Goal: Information Seeking & Learning: Check status

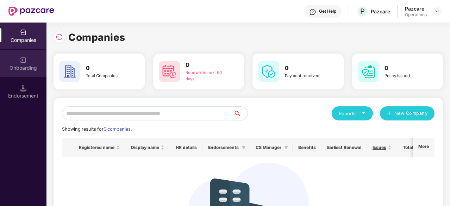
click at [29, 70] on div "Onboarding" at bounding box center [23, 67] width 46 height 7
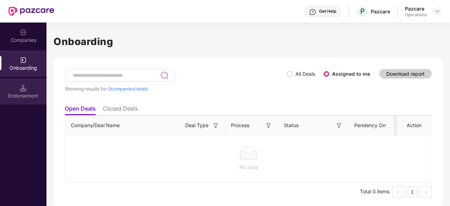
click at [23, 87] on img at bounding box center [23, 87] width 7 height 7
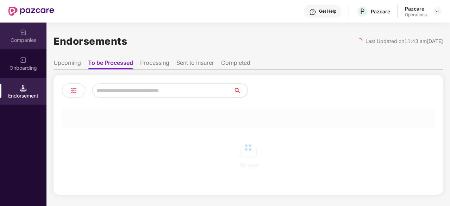
click at [28, 32] on div "Companies" at bounding box center [23, 36] width 46 height 26
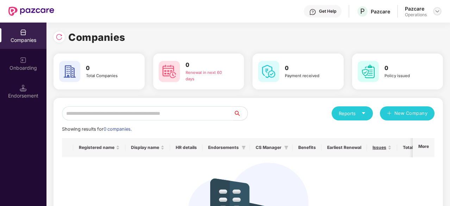
click at [435, 11] on img at bounding box center [437, 11] width 6 height 6
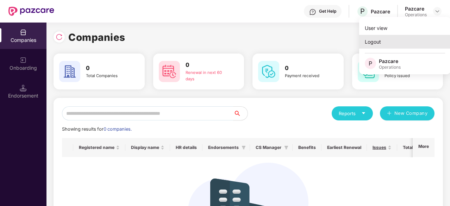
click at [373, 39] on div "Logout" at bounding box center [405, 42] width 92 height 14
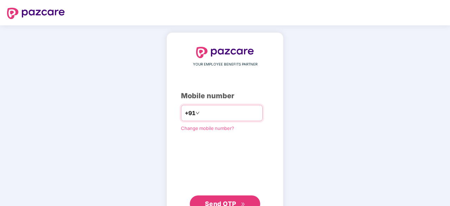
click at [202, 112] on input "number" at bounding box center [230, 112] width 58 height 11
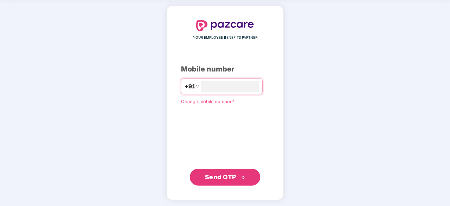
type input "**********"
click at [206, 176] on span "Send OTP" at bounding box center [220, 176] width 31 height 7
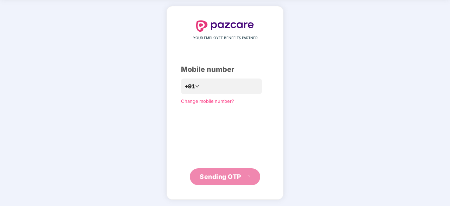
scroll to position [23, 0]
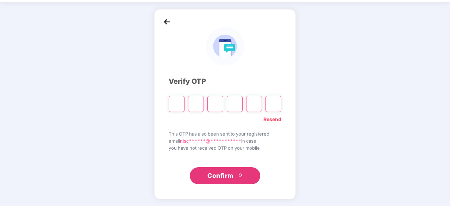
type input "*"
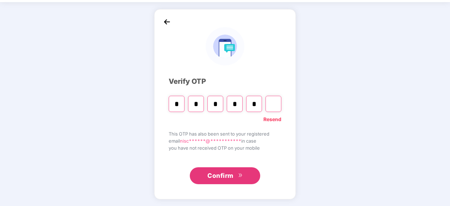
type input "*"
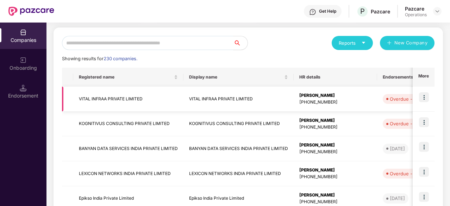
scroll to position [70, 0]
click at [210, 47] on input "text" at bounding box center [147, 43] width 171 height 14
paste input "**********"
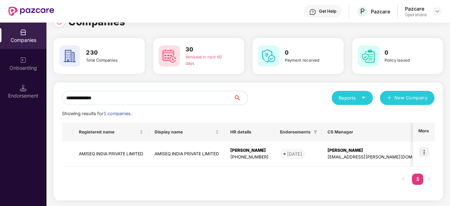
scroll to position [15, 0]
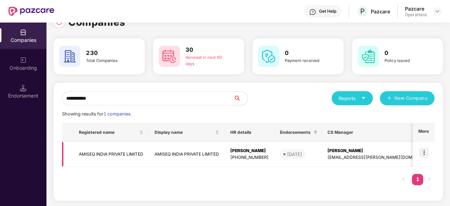
type input "**********"
click at [181, 153] on td "AMISEQ INDIA PRIVATE LIMITED" at bounding box center [187, 154] width 76 height 25
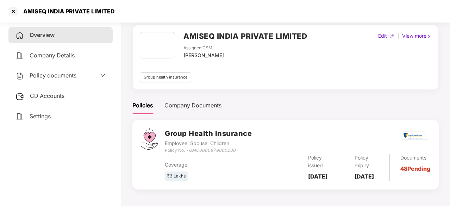
scroll to position [36, 0]
click at [205, 101] on div "Company Documents" at bounding box center [192, 105] width 57 height 9
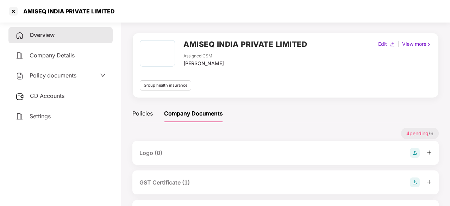
scroll to position [19, 0]
click at [141, 114] on div "Policies" at bounding box center [142, 113] width 20 height 9
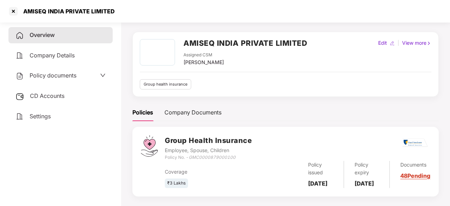
scroll to position [36, 0]
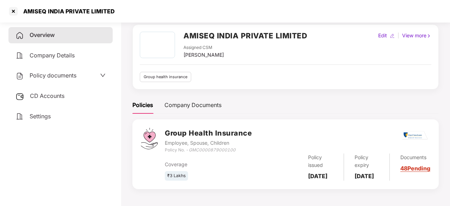
click at [216, 82] on div "AMISEQ INDIA PRIVATE LIMITED Assigned CSM [PERSON_NAME] Edit | View more Group …" at bounding box center [285, 110] width 306 height 173
click at [101, 74] on icon "down" at bounding box center [103, 76] width 6 height 6
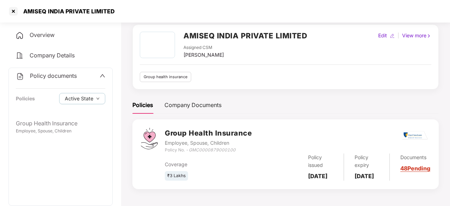
click at [101, 74] on icon "up" at bounding box center [103, 76] width 6 height 6
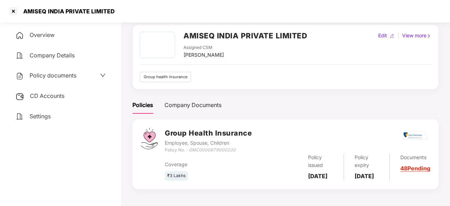
scroll to position [35, 0]
click at [412, 170] on link "48 Pending" at bounding box center [415, 168] width 30 height 7
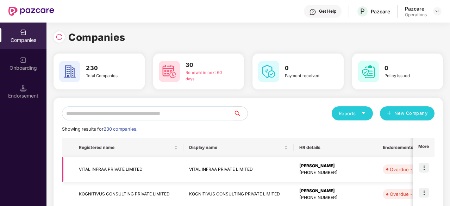
click at [130, 172] on td "VITAL INFRAA PRIVATE LIMITED" at bounding box center [128, 169] width 110 height 25
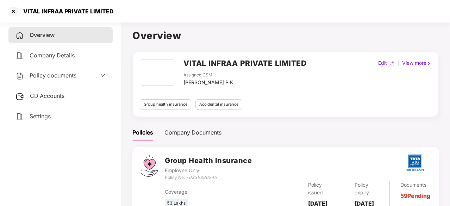
click at [44, 75] on span "Policy documents" at bounding box center [53, 75] width 47 height 7
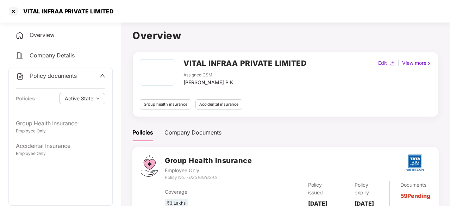
click at [44, 75] on span "Policy documents" at bounding box center [53, 75] width 47 height 7
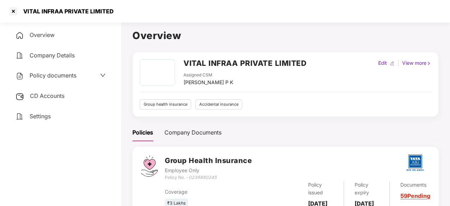
click at [43, 80] on div "Policy documents" at bounding box center [45, 75] width 61 height 9
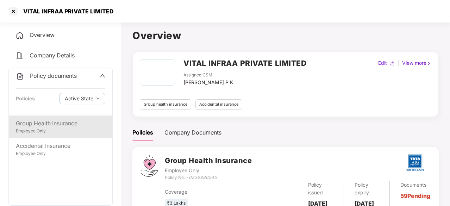
click at [59, 127] on div "Group Health Insurance" at bounding box center [60, 123] width 89 height 9
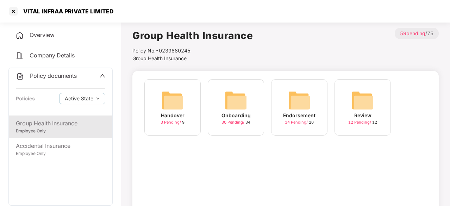
click at [235, 105] on img at bounding box center [236, 100] width 23 height 23
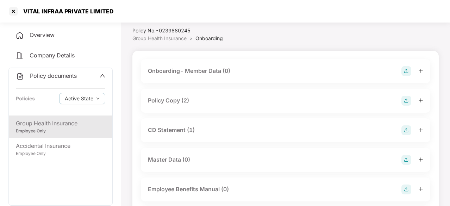
scroll to position [21, 0]
click at [179, 96] on div "Policy Copy (2)" at bounding box center [168, 99] width 41 height 9
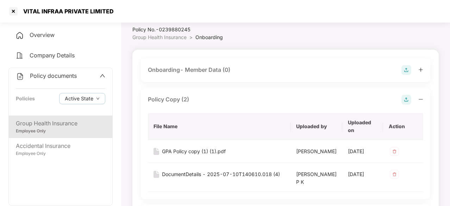
scroll to position [56, 0]
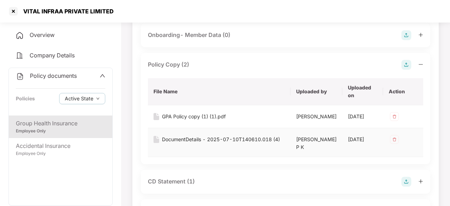
click at [195, 143] on div "DocumentDetails - 2025-07-10T140610.018 (4)" at bounding box center [221, 140] width 118 height 8
click at [185, 116] on div "GPA Policy copy (1) (1).pdf" at bounding box center [194, 117] width 64 height 8
click at [38, 32] on span "Overview" at bounding box center [42, 34] width 25 height 7
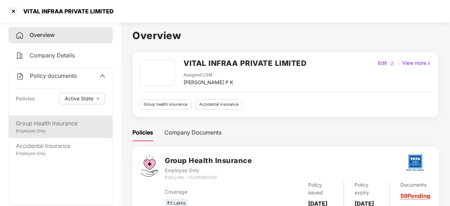
click at [60, 131] on div "Employee Only" at bounding box center [60, 131] width 89 height 7
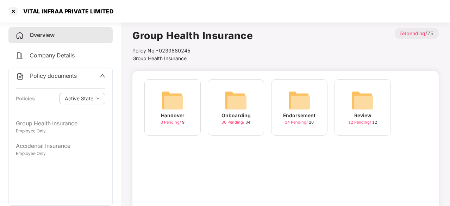
click at [225, 117] on div "Onboarding" at bounding box center [235, 116] width 29 height 8
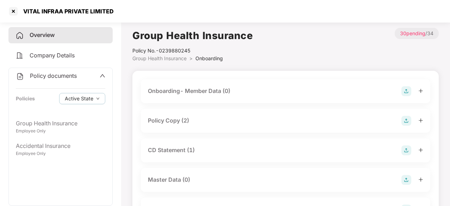
click at [171, 153] on div "CD Statement (1)" at bounding box center [171, 150] width 47 height 9
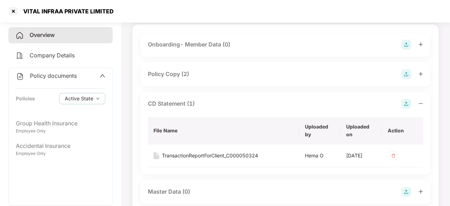
scroll to position [70, 0]
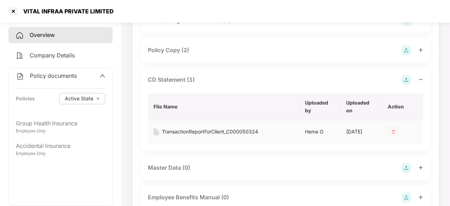
click at [218, 135] on div "TransactionReportForClient_C000050324" at bounding box center [210, 132] width 96 height 8
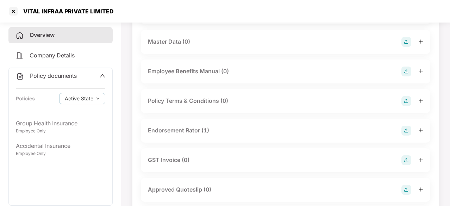
scroll to position [211, 0]
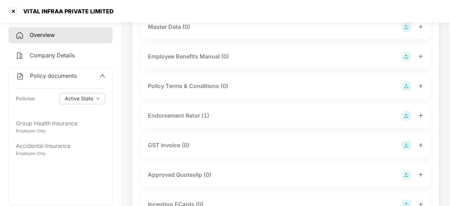
click at [190, 116] on div "Endorsement Rator (1)" at bounding box center [178, 115] width 61 height 9
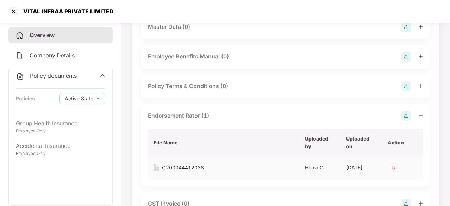
click at [187, 167] on div "Q200044412038" at bounding box center [183, 168] width 42 height 8
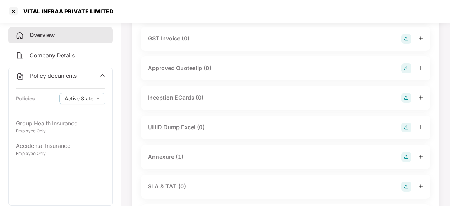
scroll to position [387, 0]
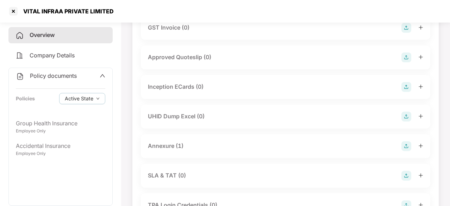
click at [170, 148] on div "Annexure (1)" at bounding box center [166, 145] width 36 height 9
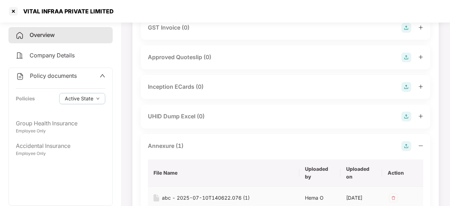
click at [195, 192] on td "abc - 2025-07-10T140622.076 (1)" at bounding box center [223, 198] width 151 height 23
click at [195, 196] on div "abc - 2025-07-10T140622.076 (1)" at bounding box center [206, 198] width 88 height 8
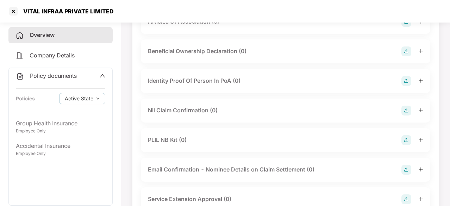
scroll to position [1070, 0]
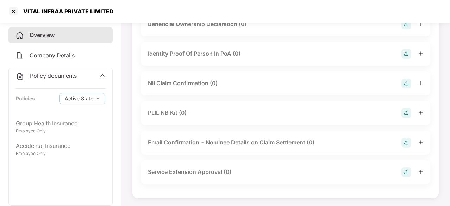
click at [72, 3] on div "VITAL INFRAA PRIVATE LIMITED" at bounding box center [225, 11] width 450 height 23
click at [73, 10] on div "VITAL INFRAA PRIVATE LIMITED" at bounding box center [66, 11] width 95 height 7
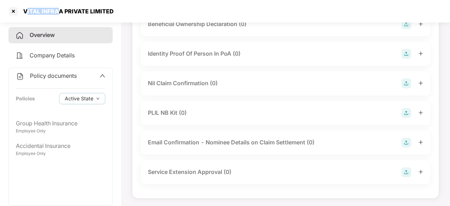
drag, startPoint x: 25, startPoint y: 10, endPoint x: 56, endPoint y: 15, distance: 31.4
click at [56, 15] on div "VITAL INFRAA PRIVATE LIMITED" at bounding box center [61, 11] width 106 height 11
click at [48, 13] on div "VITAL INFRAA PRIVATE LIMITED" at bounding box center [66, 11] width 95 height 7
click at [49, 12] on div "VITAL INFRAA PRIVATE LIMITED" at bounding box center [66, 11] width 95 height 7
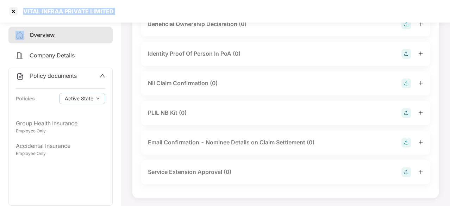
click at [49, 12] on div "VITAL INFRAA PRIVATE LIMITED" at bounding box center [66, 11] width 95 height 7
click at [49, 10] on div "VITAL INFRAA PRIVATE LIMITED" at bounding box center [66, 11] width 95 height 7
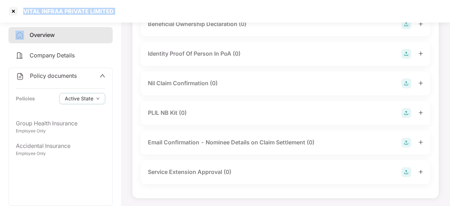
copy div "VITAL INFRAA PRIVATE LIMITED"
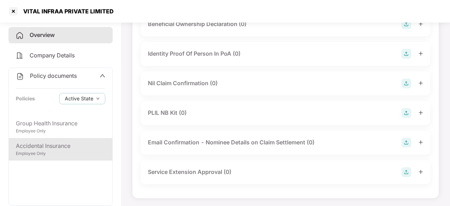
click at [56, 145] on div "Accidental Insurance" at bounding box center [60, 145] width 89 height 9
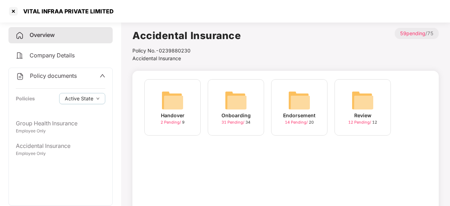
click at [230, 99] on img at bounding box center [236, 100] width 23 height 23
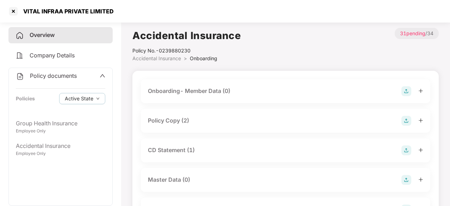
scroll to position [35, 0]
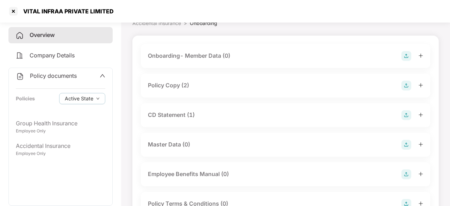
click at [177, 85] on div "Policy Copy (2)" at bounding box center [168, 85] width 41 height 9
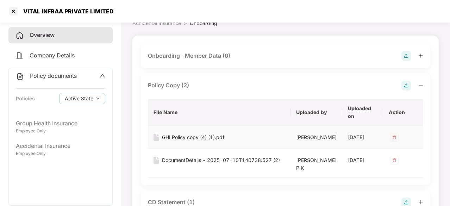
scroll to position [70, 0]
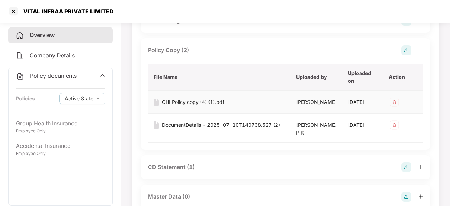
click at [203, 103] on div "GHI Policy copy (4) (1).pdf" at bounding box center [193, 102] width 62 height 8
click at [177, 129] on div "DocumentDetails - 2025-07-10T140738.527 (2)" at bounding box center [221, 125] width 118 height 8
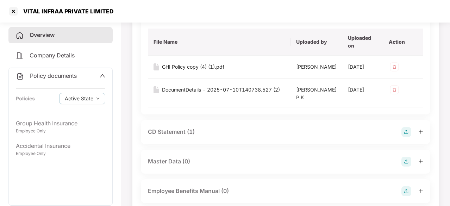
scroll to position [176, 0]
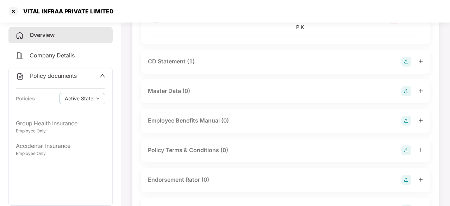
click at [187, 61] on div "CD Statement (1)" at bounding box center [171, 61] width 47 height 9
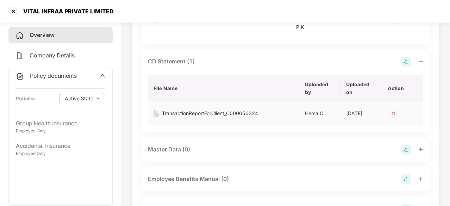
click at [211, 109] on div "TransactionReportForClient_C000050324" at bounding box center [210, 113] width 96 height 8
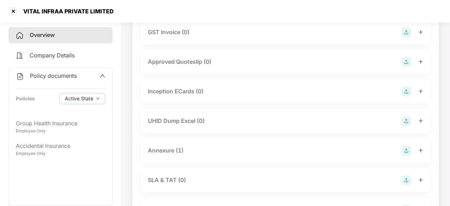
scroll to position [422, 0]
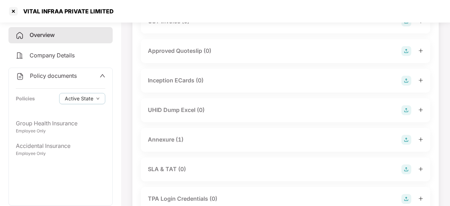
click at [176, 139] on div "Annexure (1)" at bounding box center [166, 139] width 36 height 9
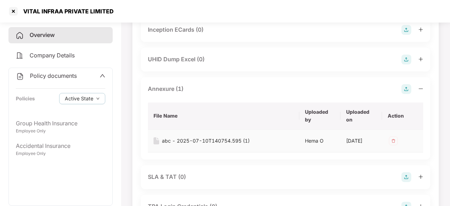
scroll to position [493, 0]
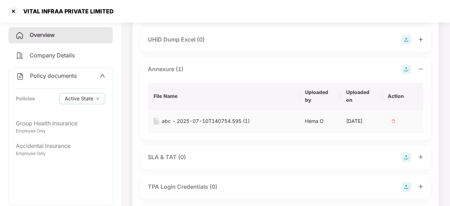
click at [206, 126] on td "abc - 2025-07-10T140754.595 (1)" at bounding box center [223, 121] width 151 height 23
click at [208, 121] on div "abc - 2025-07-10T140754.595 (1)" at bounding box center [206, 121] width 88 height 8
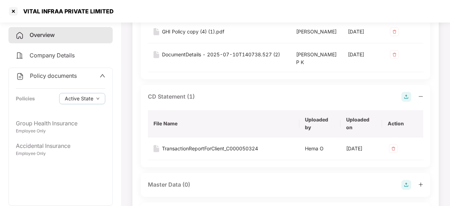
scroll to position [211, 0]
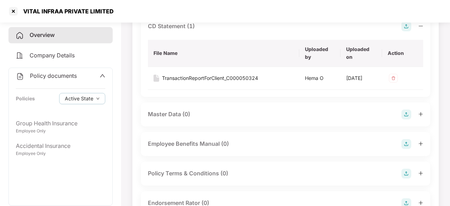
click at [51, 40] on div "Overview" at bounding box center [60, 35] width 104 height 16
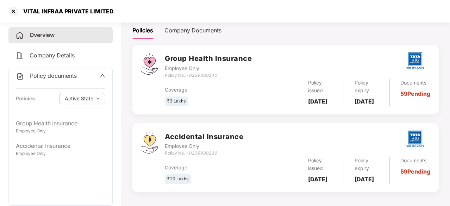
scroll to position [87, 0]
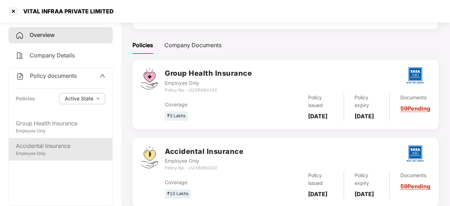
click at [36, 144] on div "Accidental Insurance" at bounding box center [60, 145] width 89 height 9
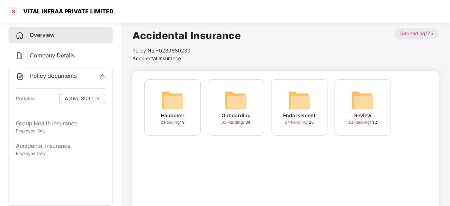
click at [12, 8] on div at bounding box center [13, 11] width 11 height 11
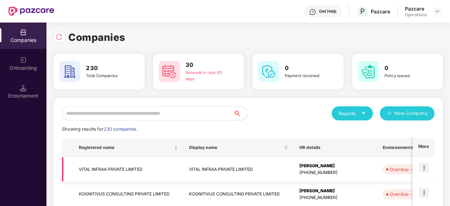
click at [102, 174] on td "VITAL INFRAA PRIVATE LIMITED" at bounding box center [128, 169] width 110 height 25
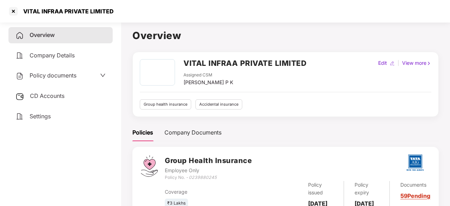
click at [60, 11] on div "VITAL INFRAA PRIVATE LIMITED" at bounding box center [66, 11] width 95 height 7
copy div "VITAL INFRAA PRIVATE LIMITED"
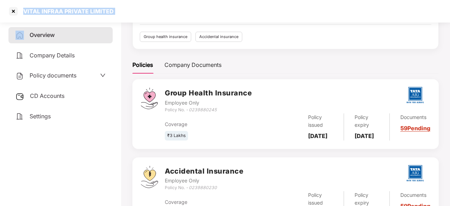
scroll to position [122, 0]
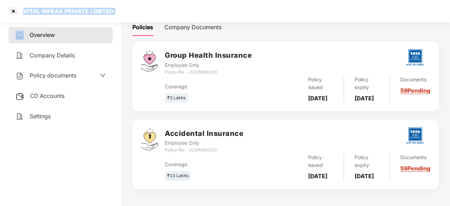
drag, startPoint x: 308, startPoint y: 166, endPoint x: 328, endPoint y: 178, distance: 23.0
click at [328, 178] on div "Policy issued [DATE]" at bounding box center [320, 166] width 46 height 27
copy b "[DATE]"
drag, startPoint x: 356, startPoint y: 164, endPoint x: 373, endPoint y: 179, distance: 23.2
click at [373, 179] on div "Policy expiry [DATE]" at bounding box center [367, 166] width 46 height 27
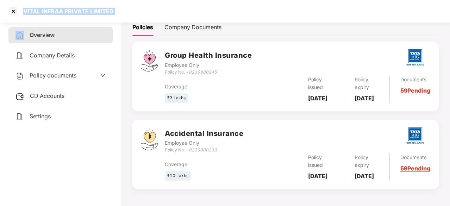
copy b "[DATE]"
click at [49, 95] on span "CD Accounts" at bounding box center [47, 95] width 34 height 7
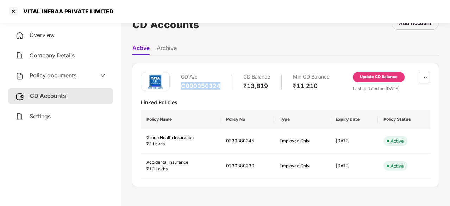
drag, startPoint x: 220, startPoint y: 87, endPoint x: 182, endPoint y: 87, distance: 38.7
click at [182, 87] on div "CD A/c C000050324 CD Balance ₹13,819 Min CD Balance ₹11,210" at bounding box center [255, 82] width 149 height 20
copy div "C000050324"
click at [261, 86] on div "₹13,819" at bounding box center [256, 86] width 27 height 8
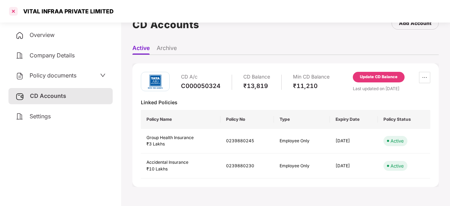
click at [12, 15] on div at bounding box center [13, 11] width 11 height 11
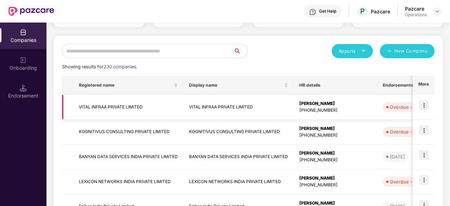
scroll to position [65, 0]
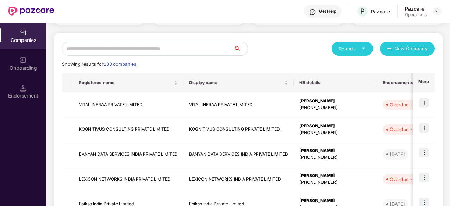
click at [126, 48] on input "text" at bounding box center [147, 49] width 171 height 14
paste input "********"
type input "*"
paste input "********"
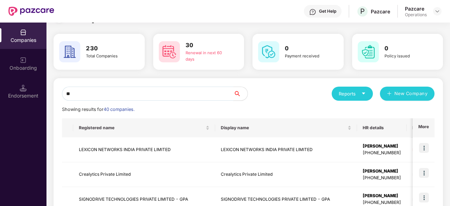
scroll to position [0, 0]
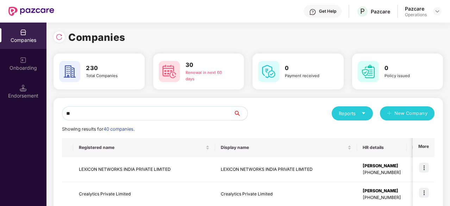
click at [94, 113] on input "**" at bounding box center [147, 113] width 171 height 14
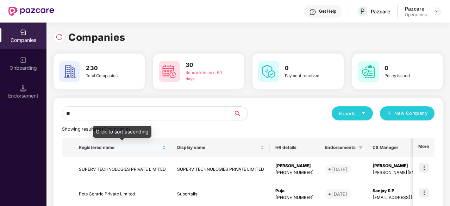
type input "*"
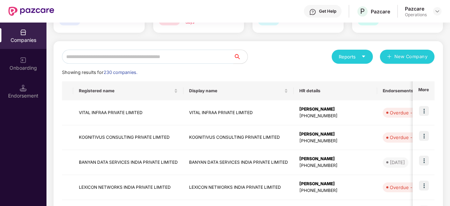
scroll to position [60, 0]
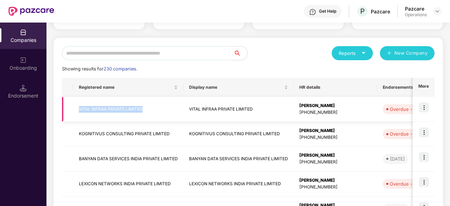
drag, startPoint x: 143, startPoint y: 108, endPoint x: 79, endPoint y: 108, distance: 64.1
click at [79, 108] on td "VITAL INFRAA PRIVATE LIMITED" at bounding box center [128, 109] width 110 height 25
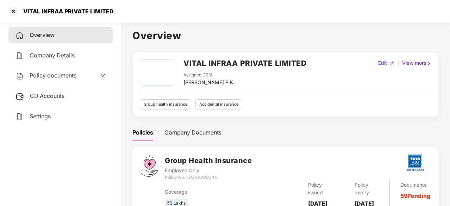
click at [194, 66] on h2 "VITAL INFRAA PRIVATE LIMITED" at bounding box center [244, 63] width 123 height 12
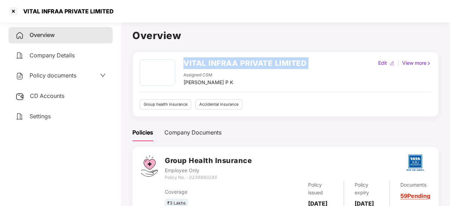
click at [194, 66] on h2 "VITAL INFRAA PRIVATE LIMITED" at bounding box center [244, 63] width 123 height 12
copy h2 "VITAL INFRAA PRIVATE LIMITED"
